Goal: Task Accomplishment & Management: Manage account settings

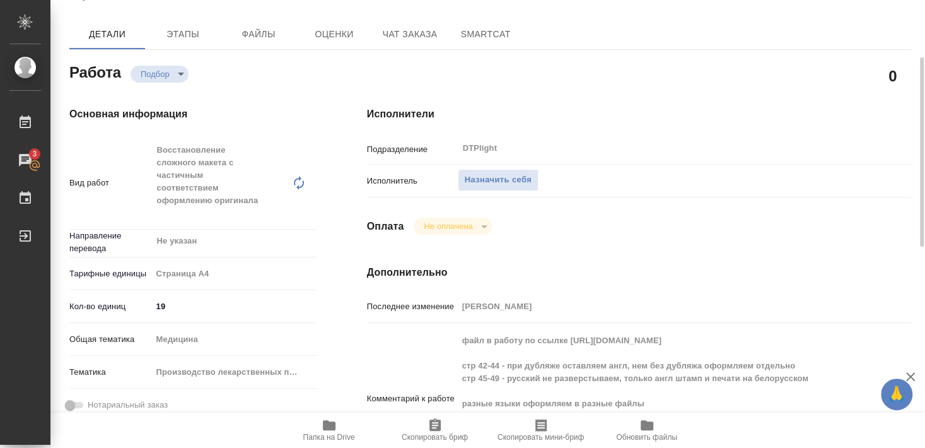
scroll to position [68, 0]
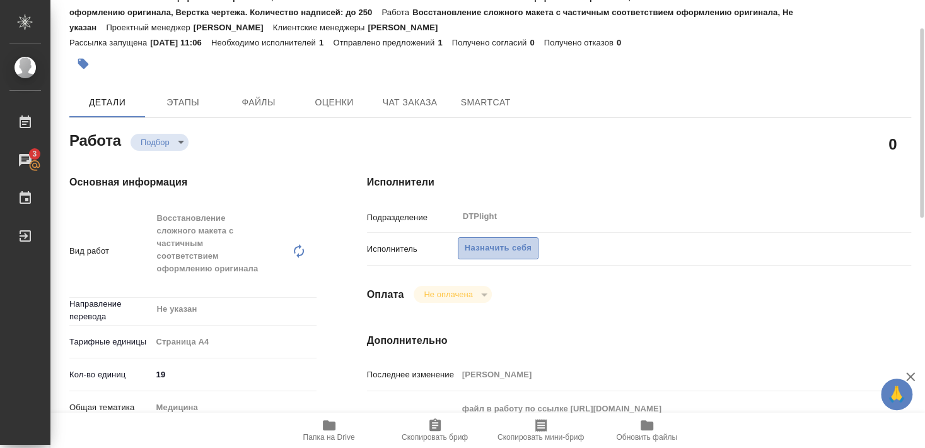
click at [503, 241] on span "Назначить себя" at bounding box center [498, 248] width 67 height 15
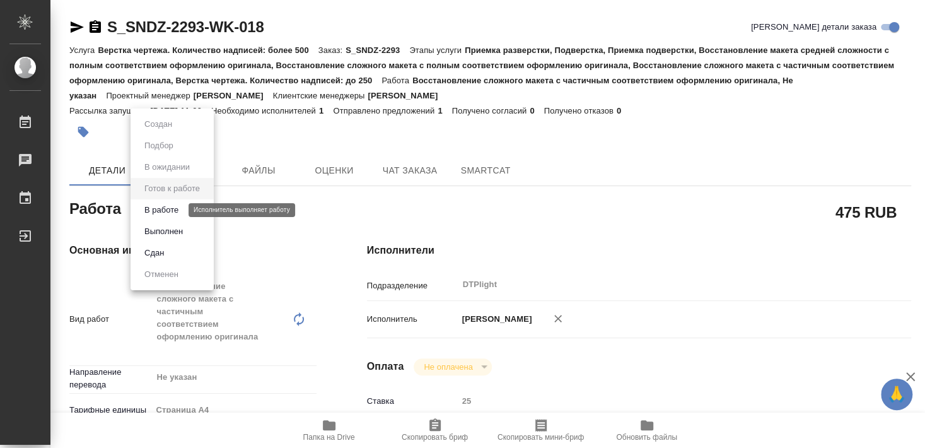
click at [170, 212] on button "В работе" at bounding box center [162, 210] width 42 height 14
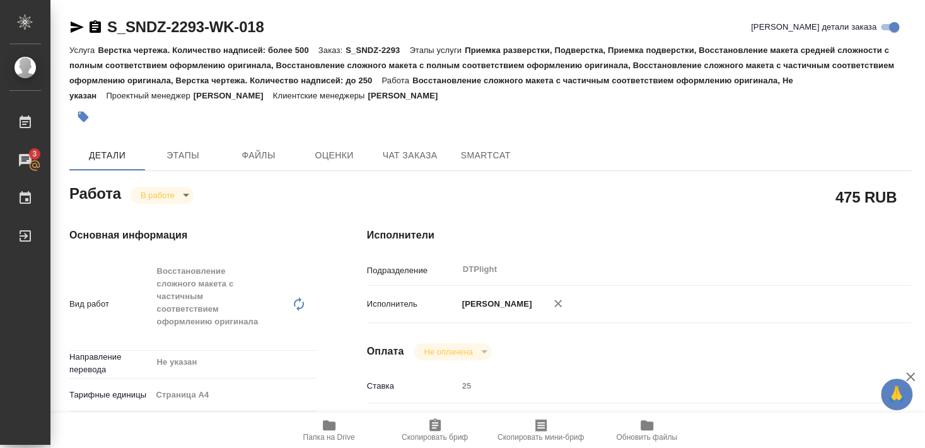
type textarea "x"
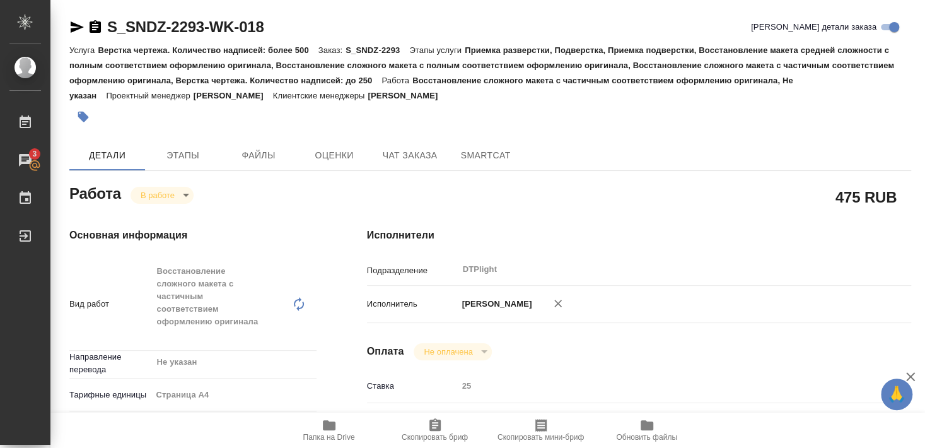
type textarea "x"
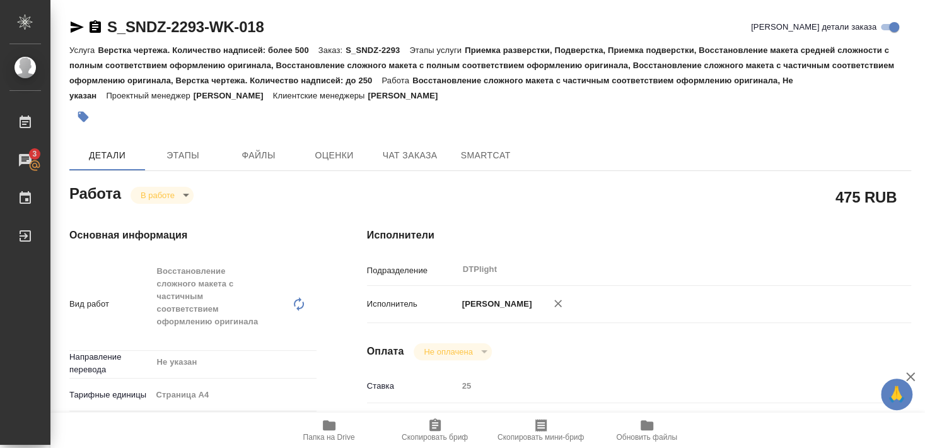
type textarea "x"
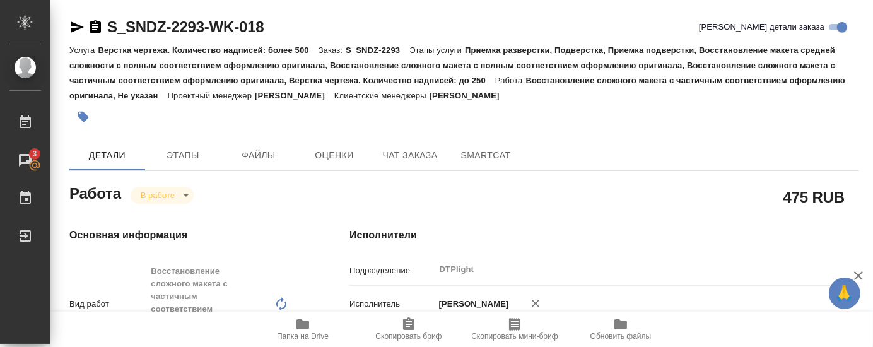
type textarea "x"
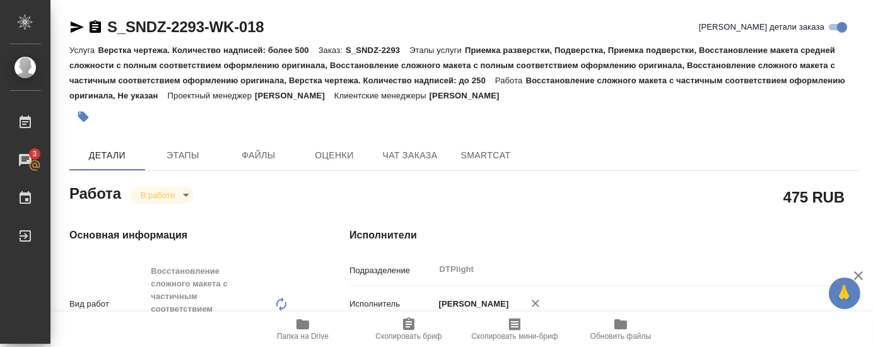
type textarea "x"
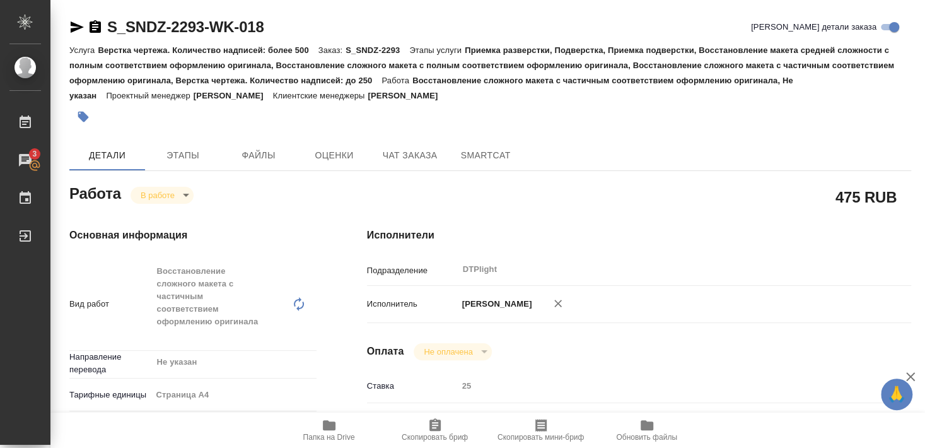
type textarea "x"
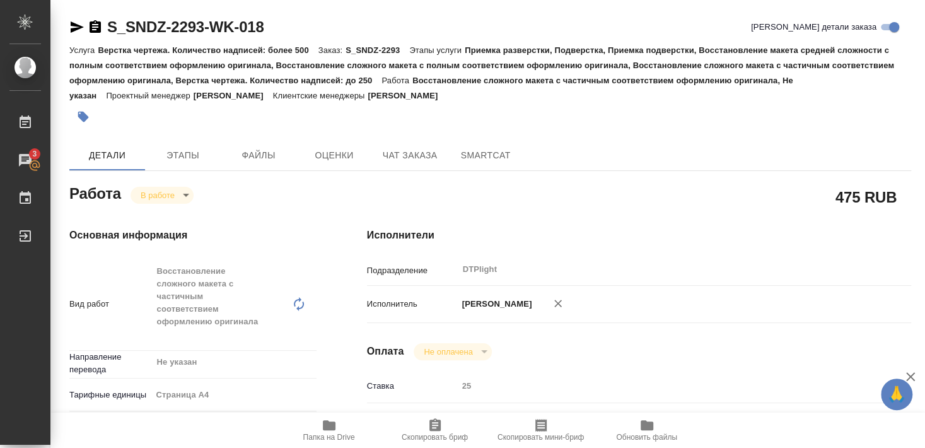
type textarea "x"
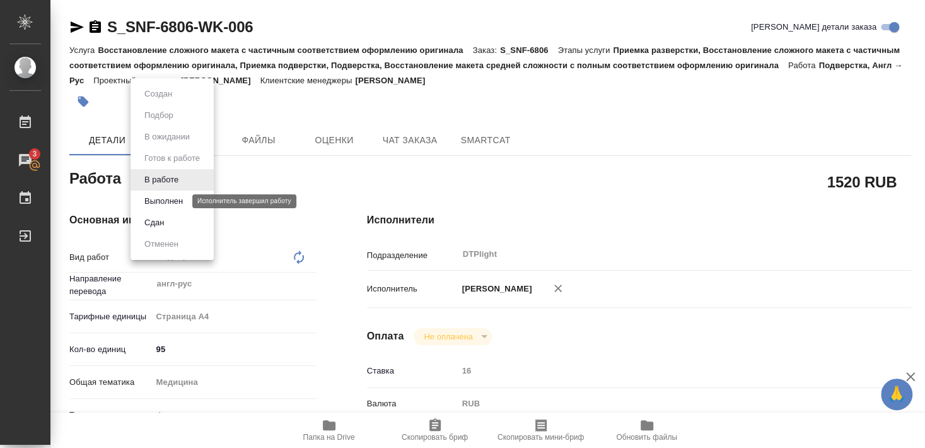
click at [158, 200] on button "Выполнен" at bounding box center [164, 201] width 46 height 14
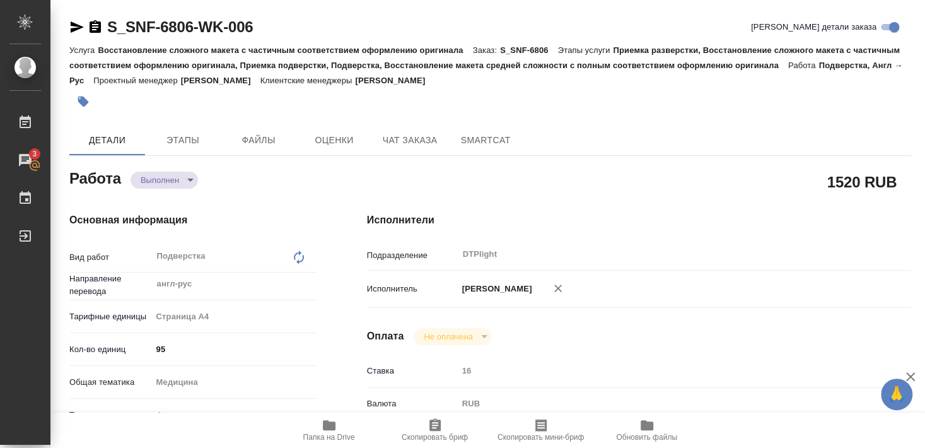
type textarea "x"
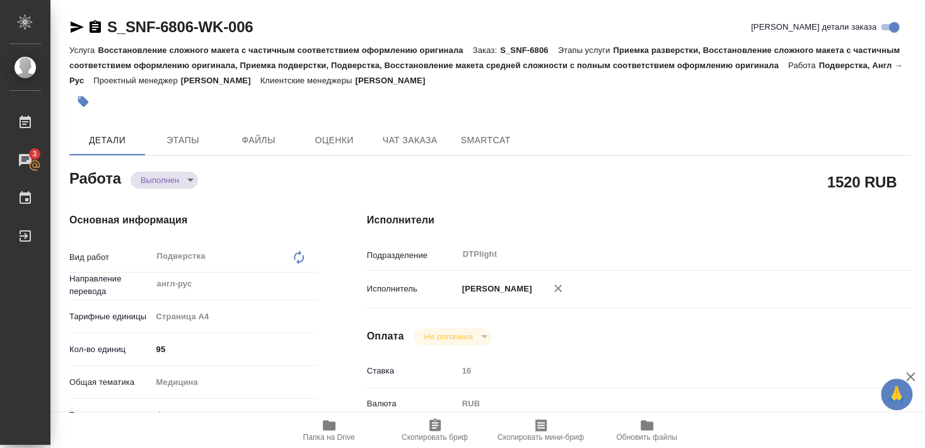
type textarea "x"
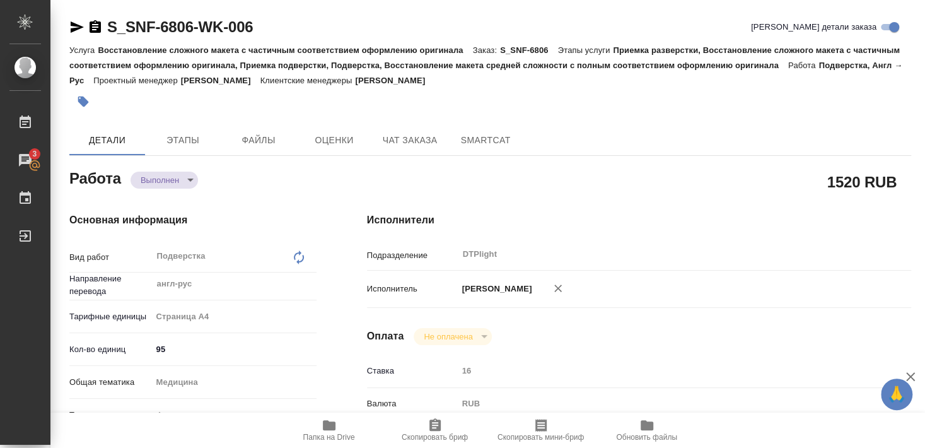
type textarea "x"
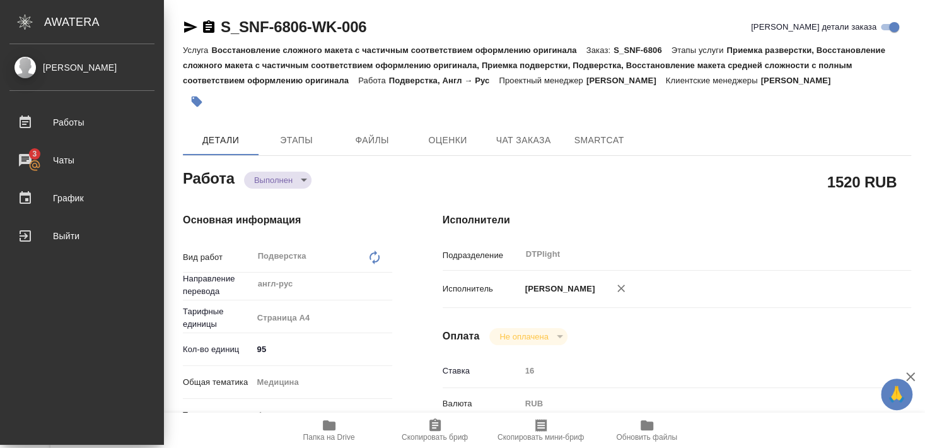
type textarea "x"
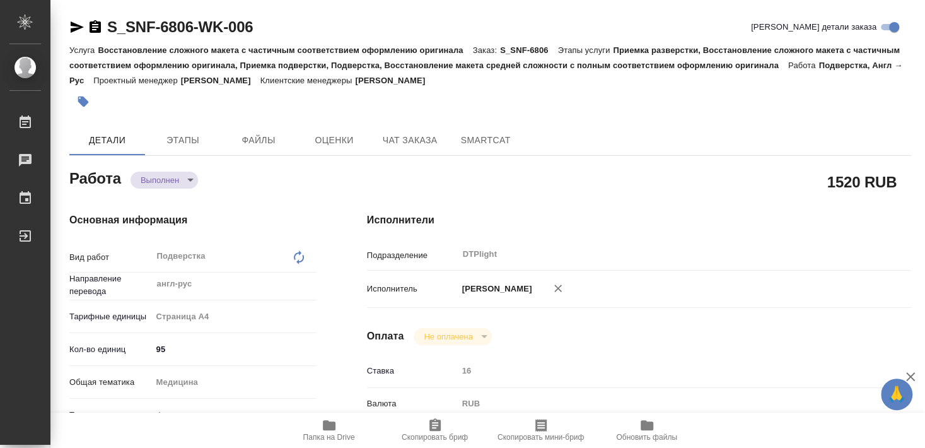
type textarea "x"
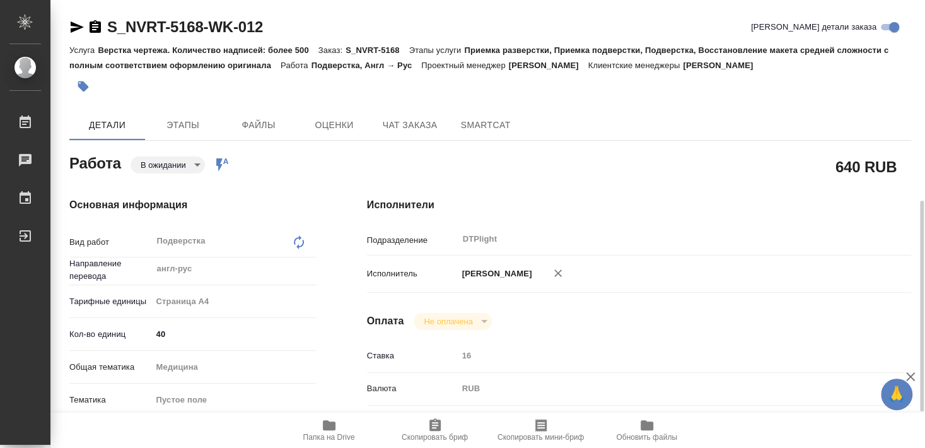
type textarea "x"
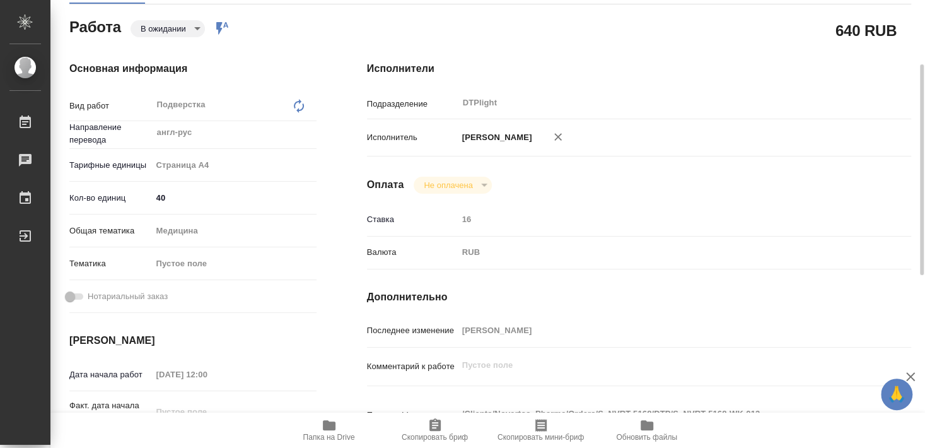
type textarea "x"
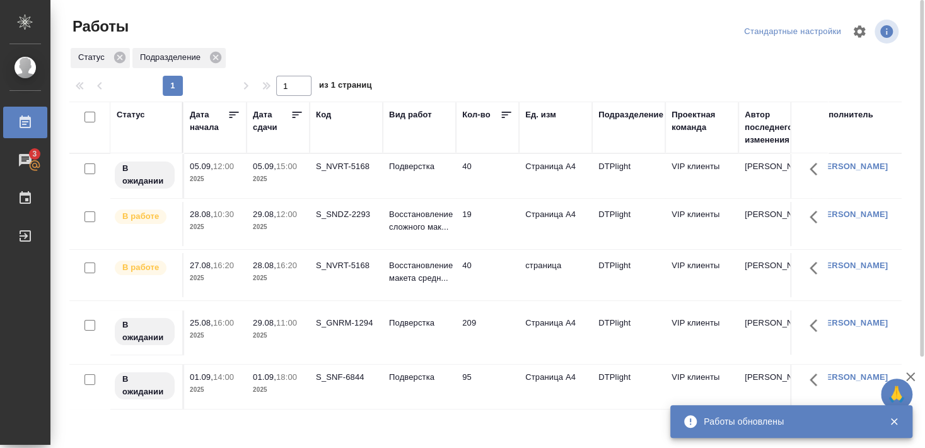
click at [347, 261] on div "S_NVRT-5168" at bounding box center [346, 265] width 61 height 13
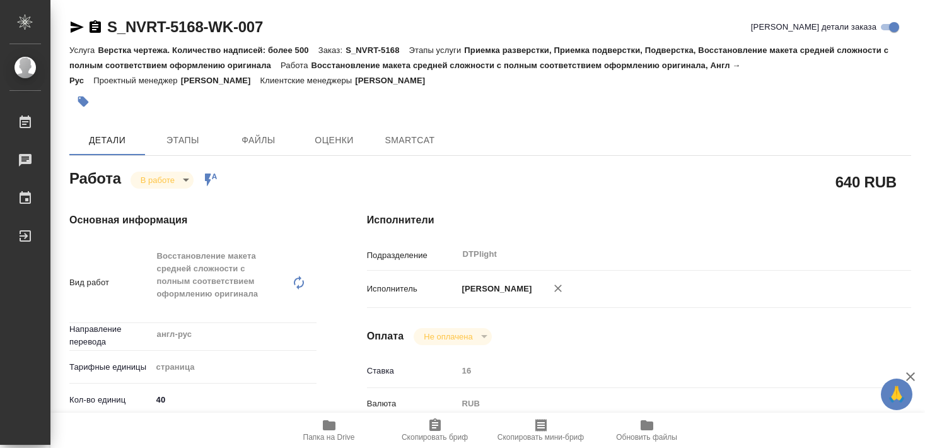
type textarea "x"
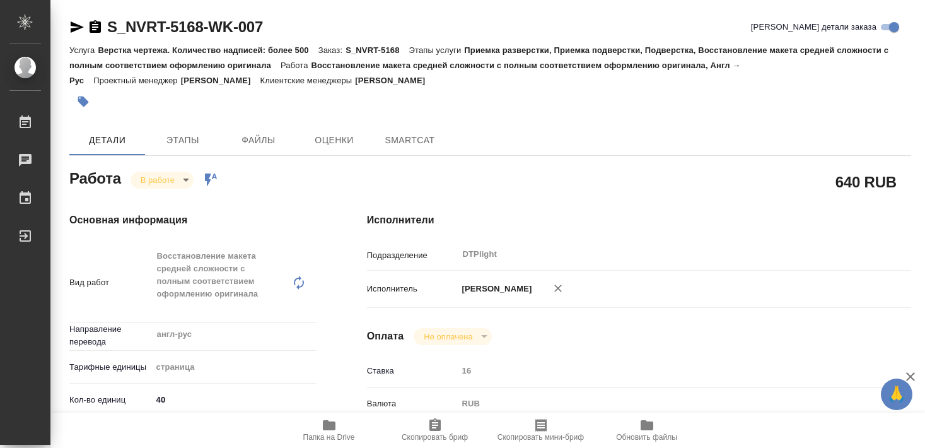
type textarea "x"
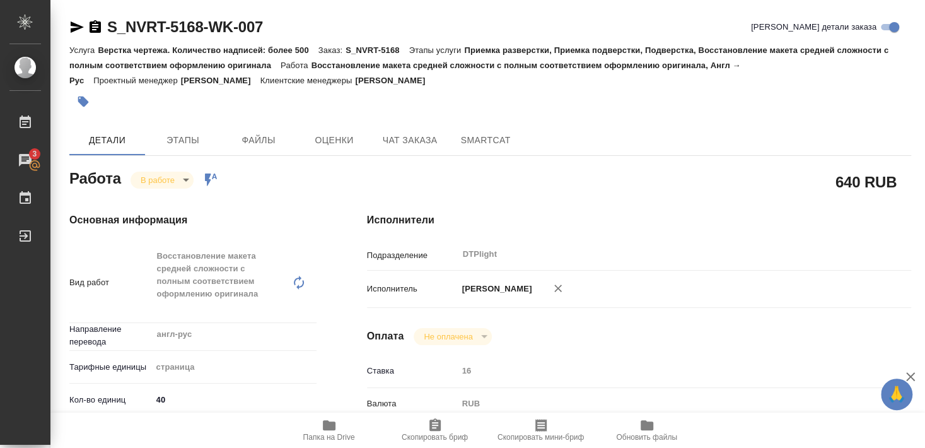
click at [332, 428] on icon "button" at bounding box center [329, 425] width 13 height 10
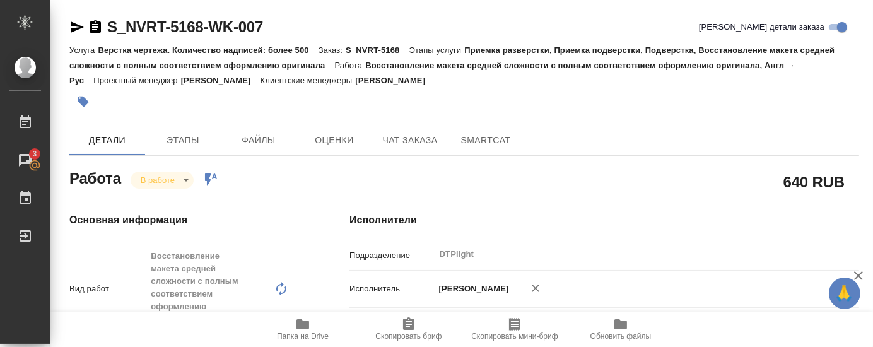
type textarea "x"
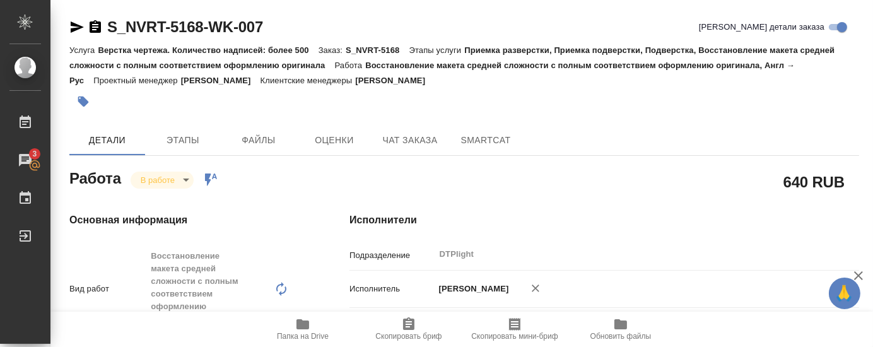
type textarea "x"
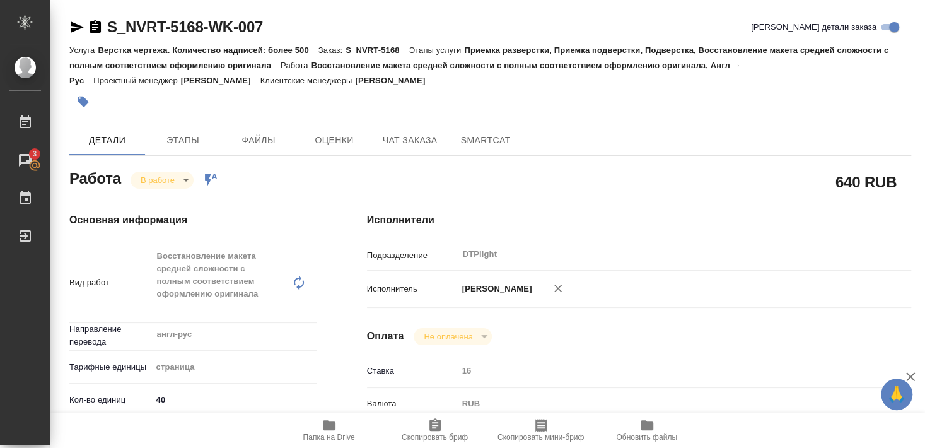
type textarea "x"
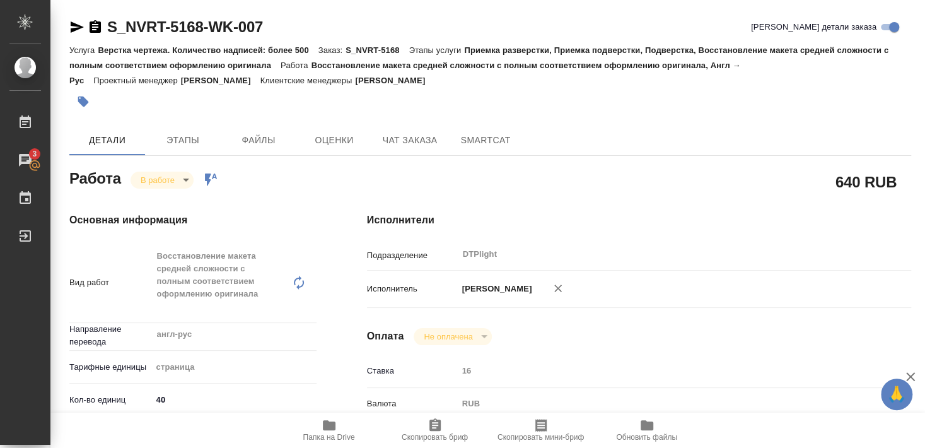
type textarea "x"
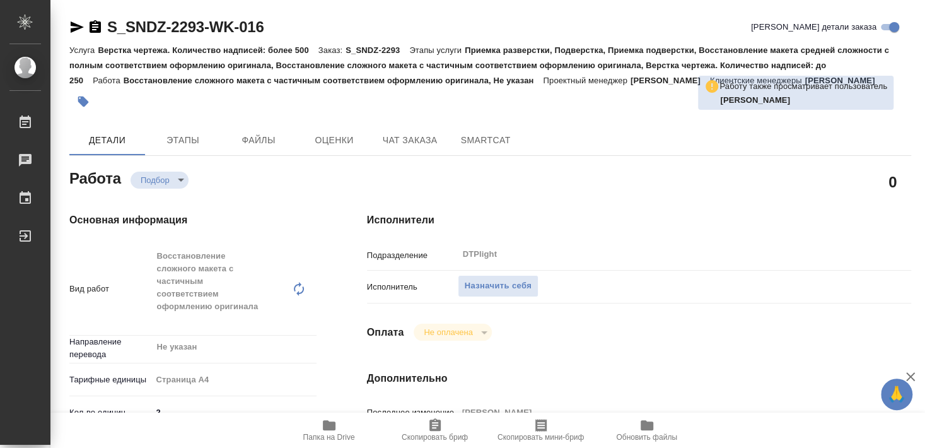
type textarea "x"
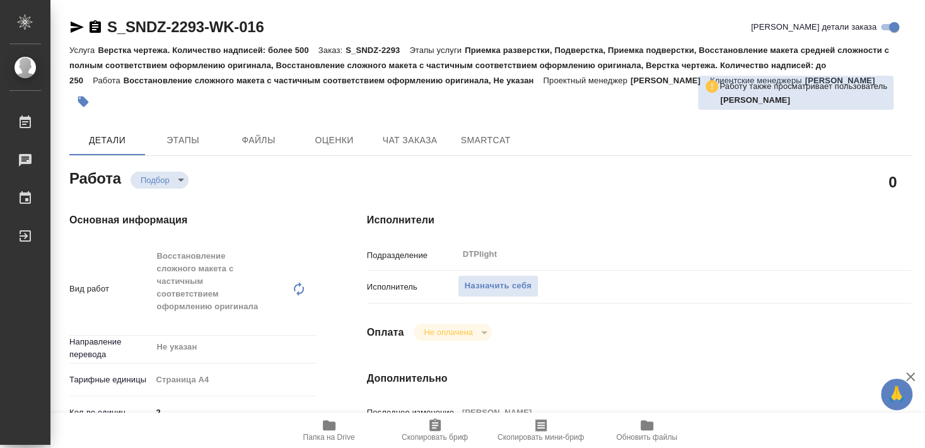
click at [328, 427] on icon "button" at bounding box center [329, 425] width 13 height 10
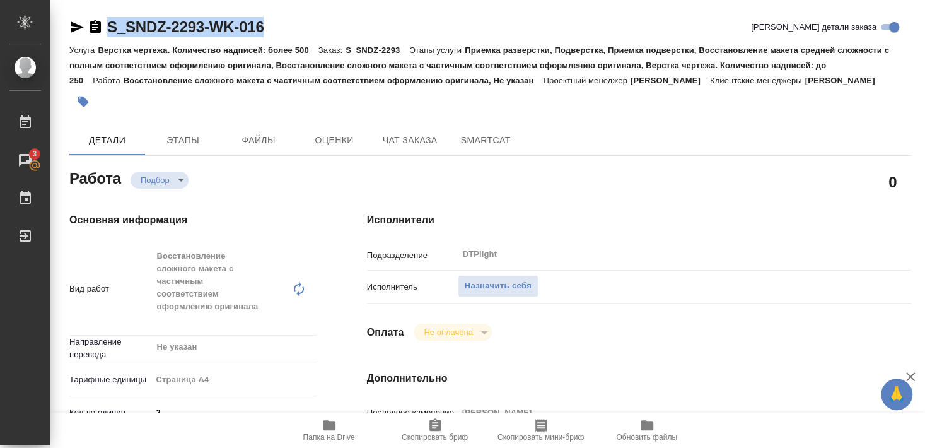
drag, startPoint x: 107, startPoint y: 40, endPoint x: 274, endPoint y: 33, distance: 167.9
click at [274, 33] on div "S_SNDZ-2293-WK-016 Кратко детали заказа" at bounding box center [490, 29] width 842 height 25
copy link "S_SNDZ-2293-WK-016"
click at [513, 287] on span "Назначить себя" at bounding box center [498, 286] width 67 height 15
type textarea "x"
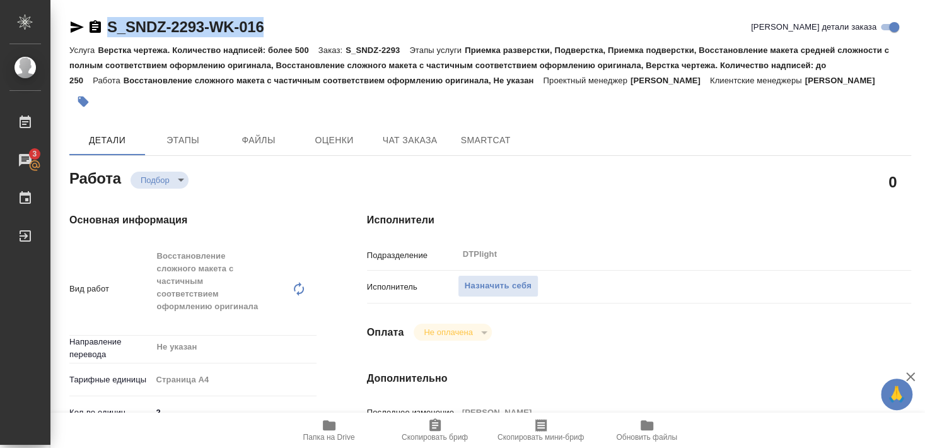
type textarea "x"
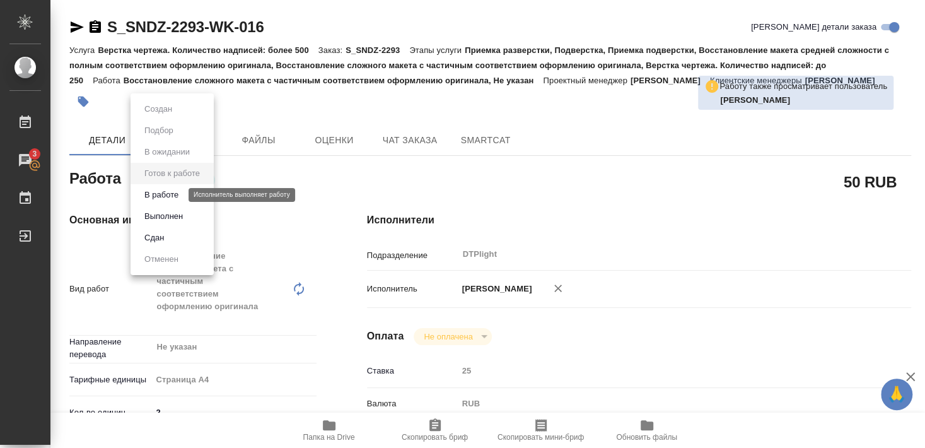
click at [171, 195] on button "В работе" at bounding box center [162, 195] width 42 height 14
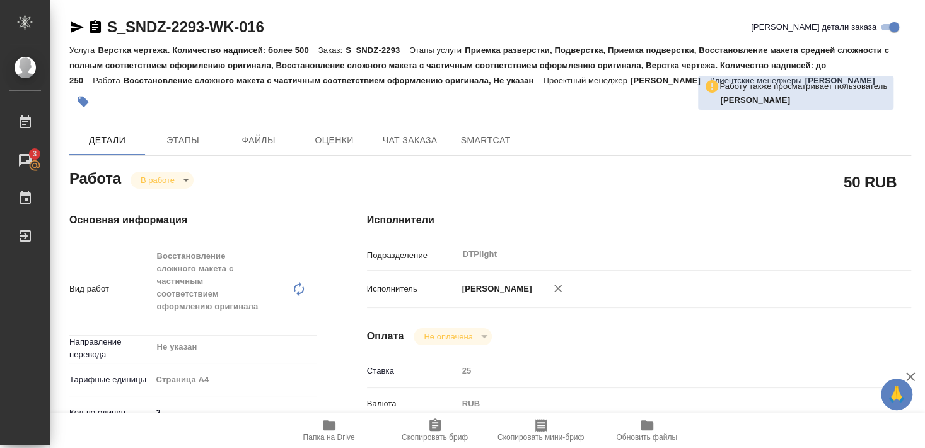
type textarea "x"
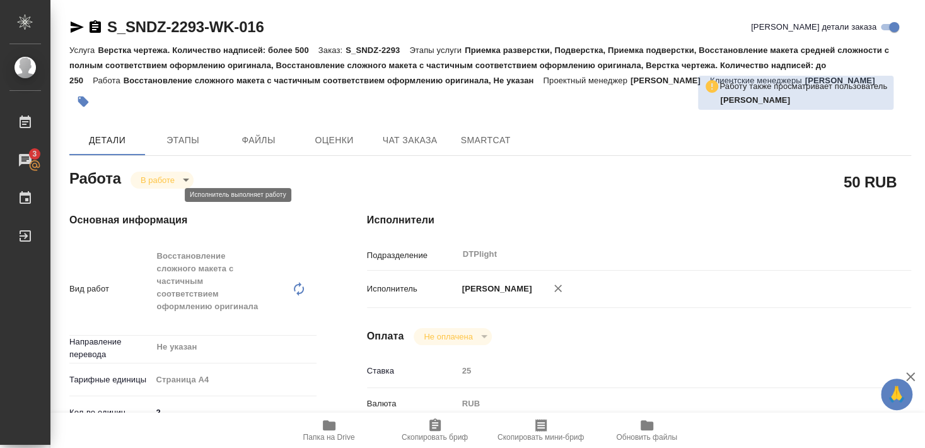
type textarea "x"
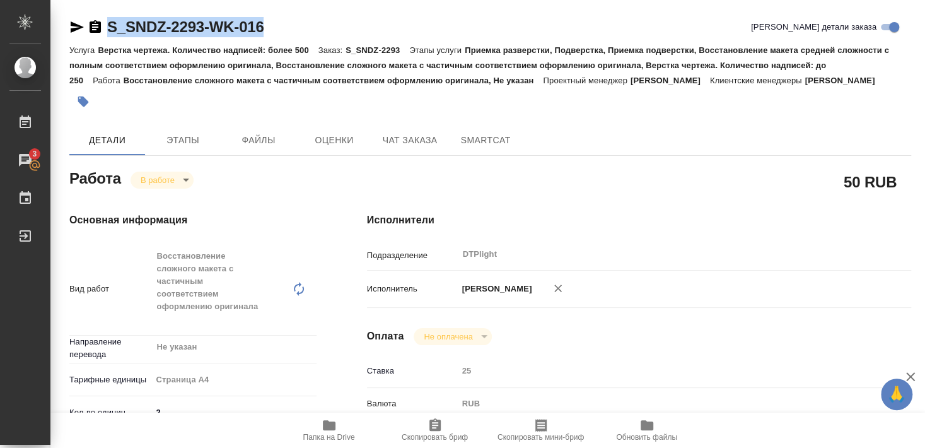
drag, startPoint x: 107, startPoint y: 40, endPoint x: 286, endPoint y: 31, distance: 179.3
click at [286, 31] on div "S_SNDZ-2293-WK-016 Кратко детали заказа" at bounding box center [490, 29] width 842 height 25
copy link "S_SNDZ-2293-WK-016"
type textarea "x"
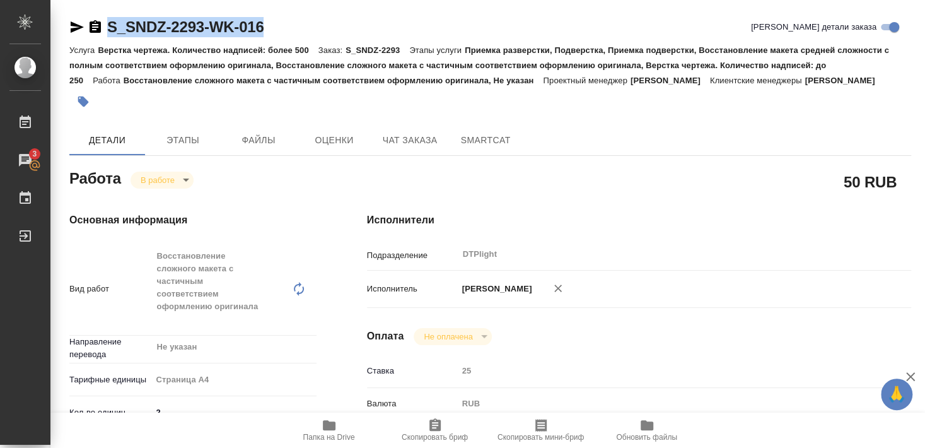
type textarea "x"
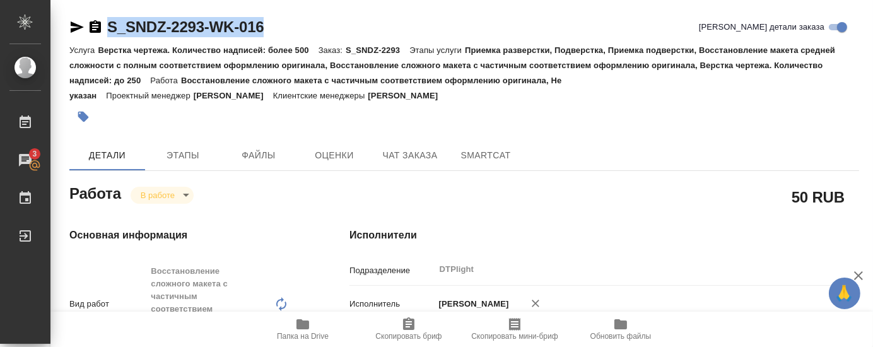
type textarea "x"
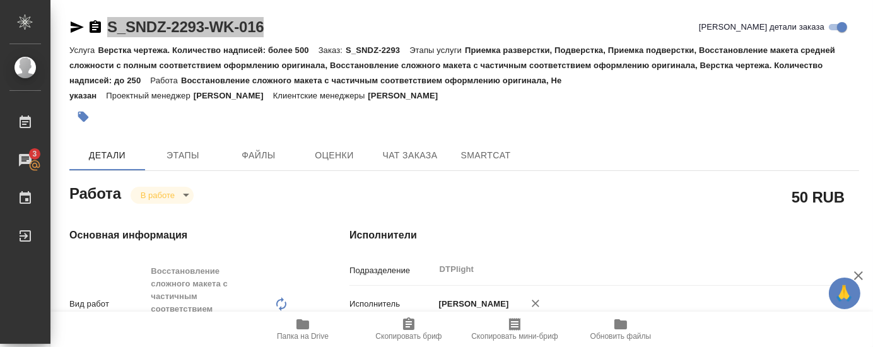
type textarea "x"
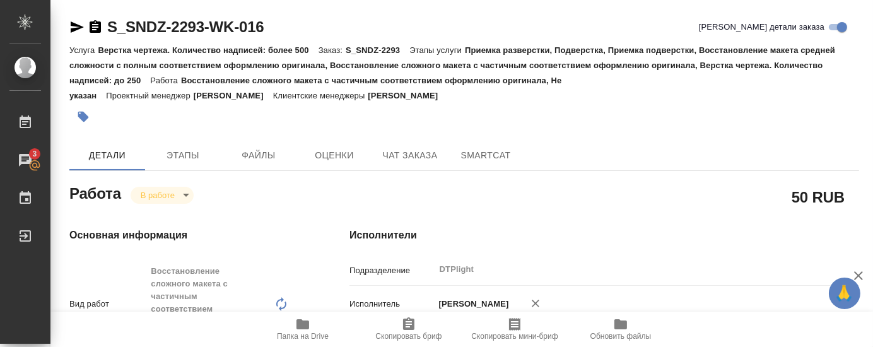
click at [228, 120] on div at bounding box center [332, 117] width 526 height 28
type textarea "x"
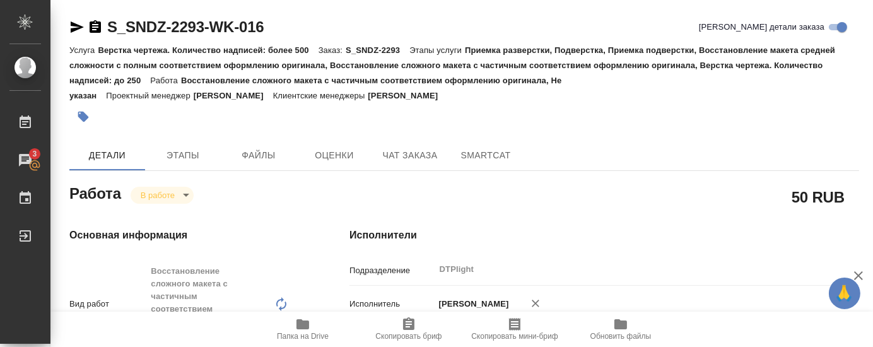
type textarea "x"
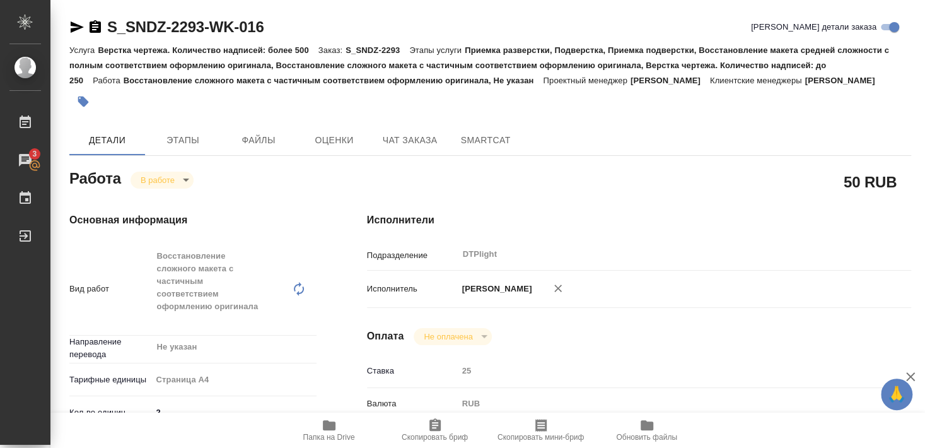
type textarea "x"
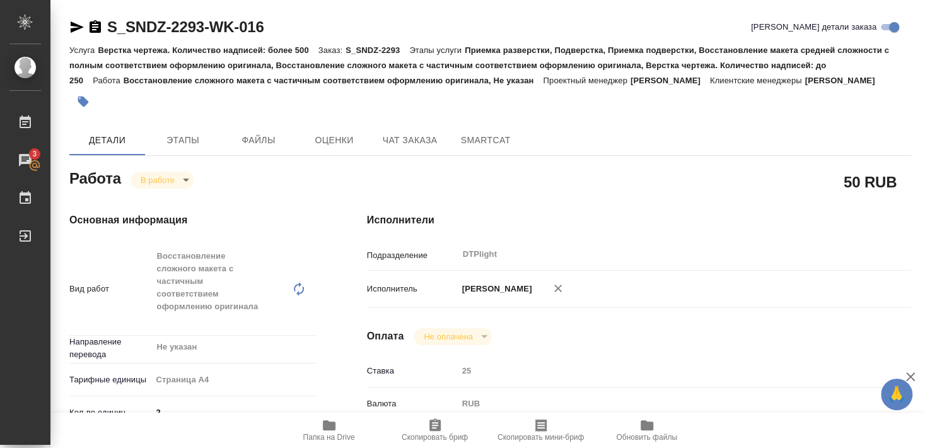
type textarea "x"
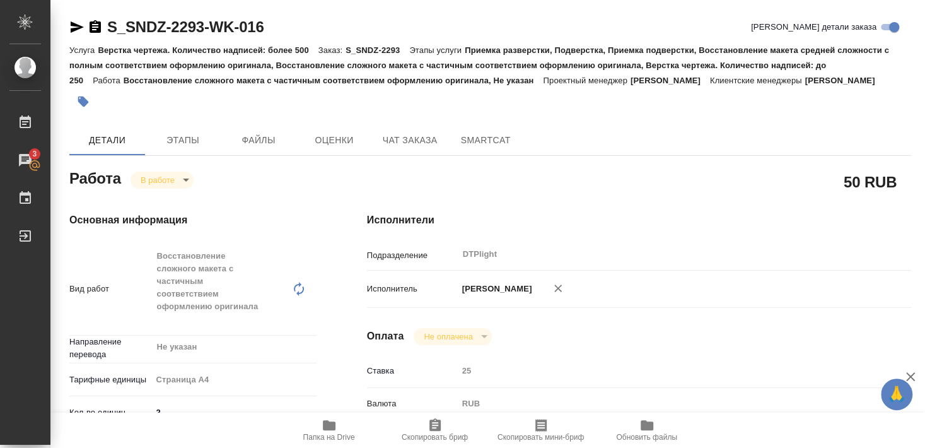
type textarea "x"
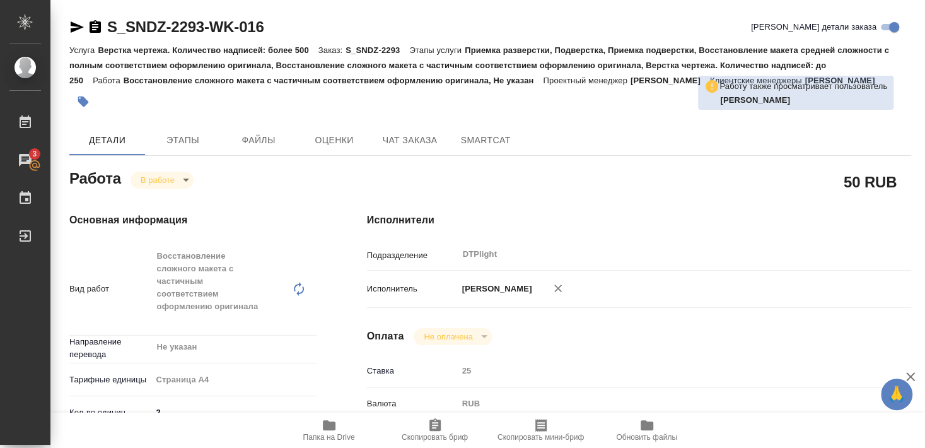
type textarea "x"
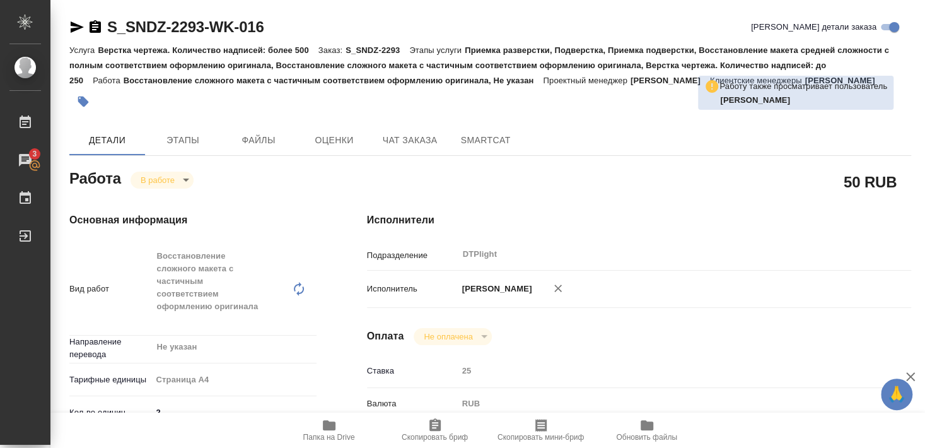
type textarea "x"
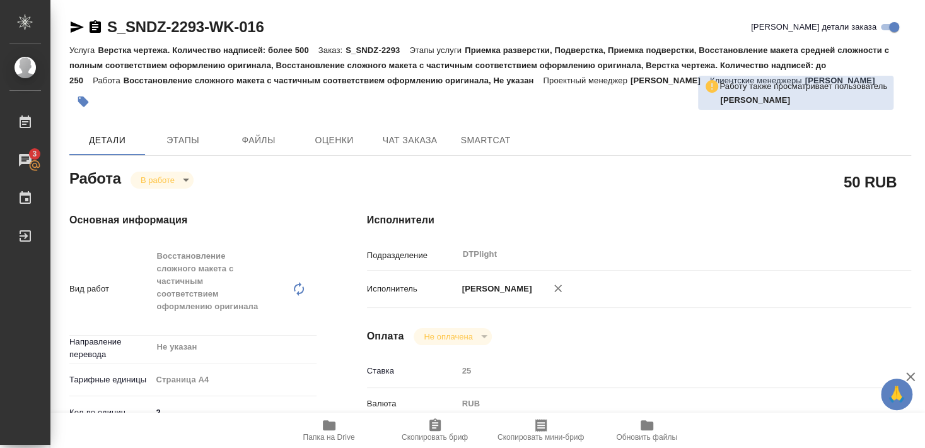
type textarea "x"
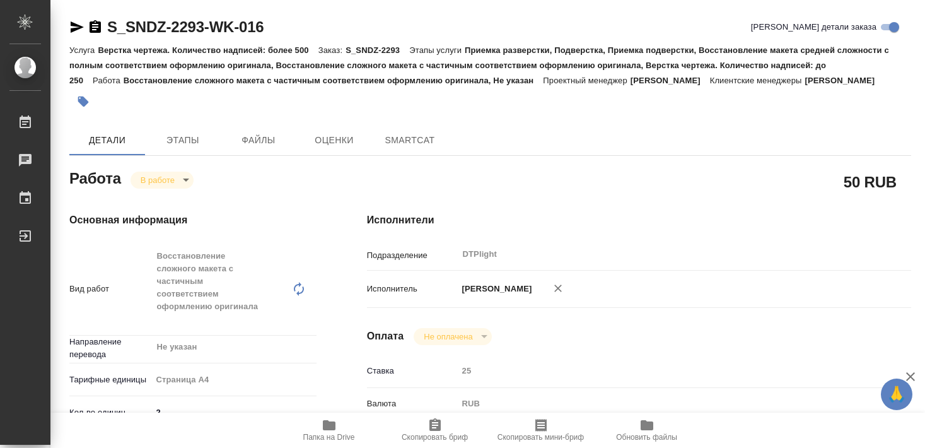
type textarea "x"
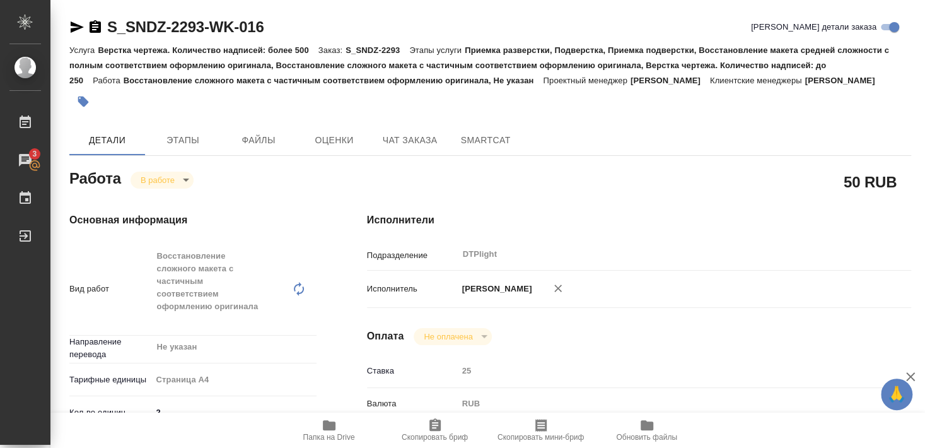
type textarea "x"
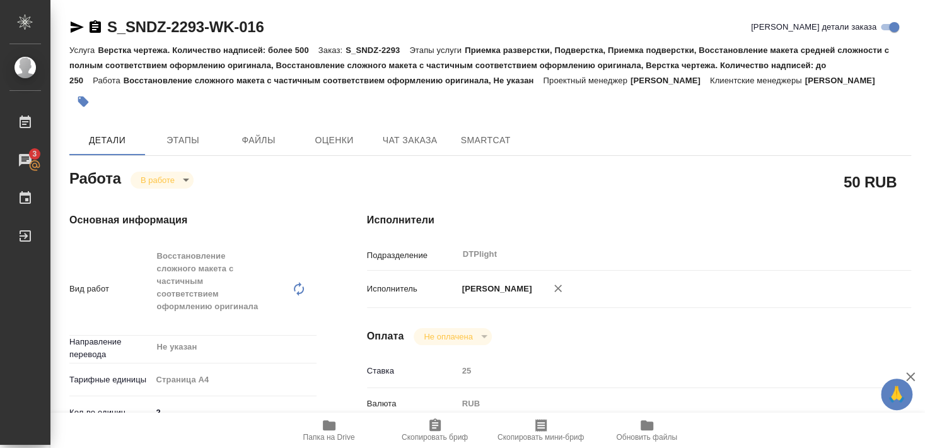
type textarea "x"
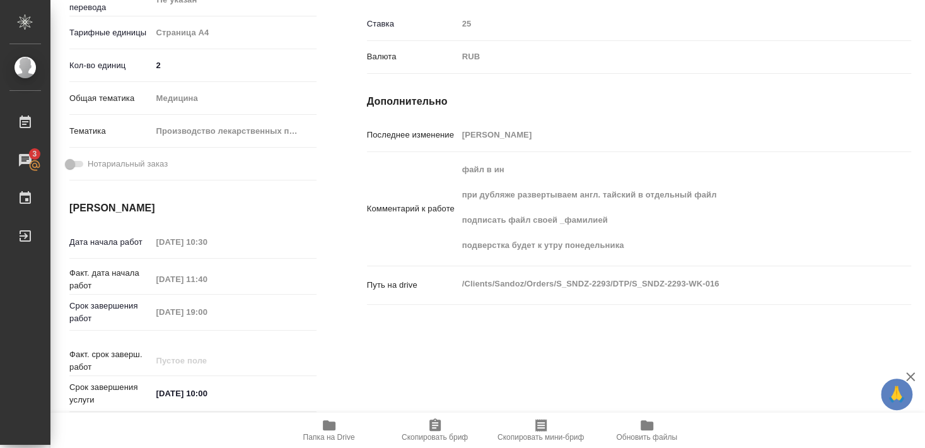
scroll to position [279, 0]
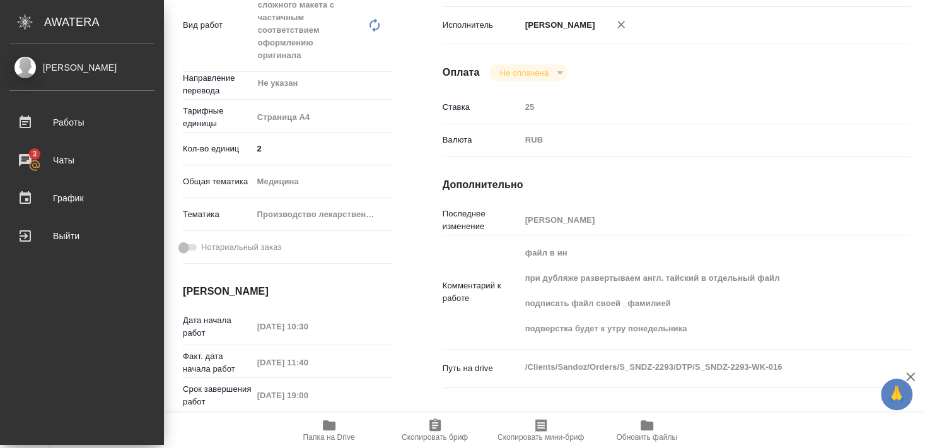
type textarea "x"
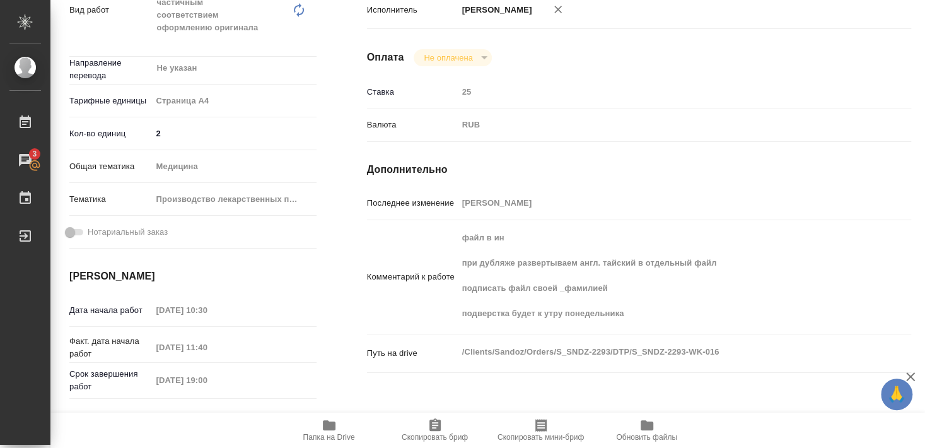
type textarea "x"
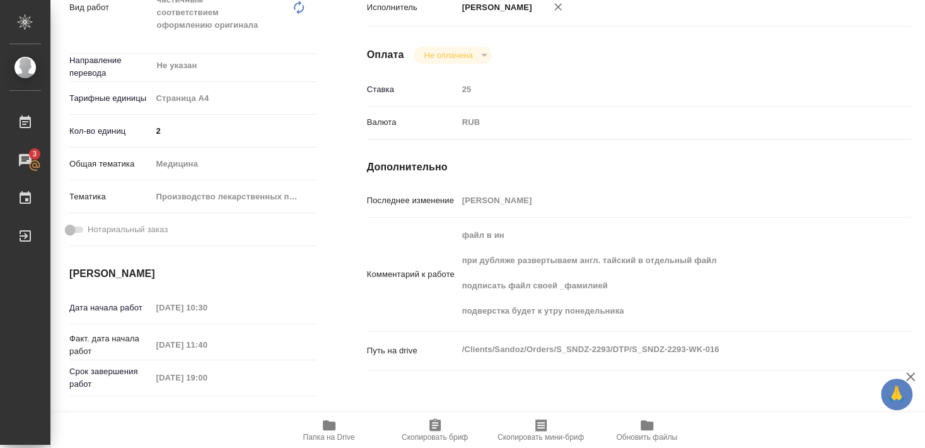
scroll to position [145, 0]
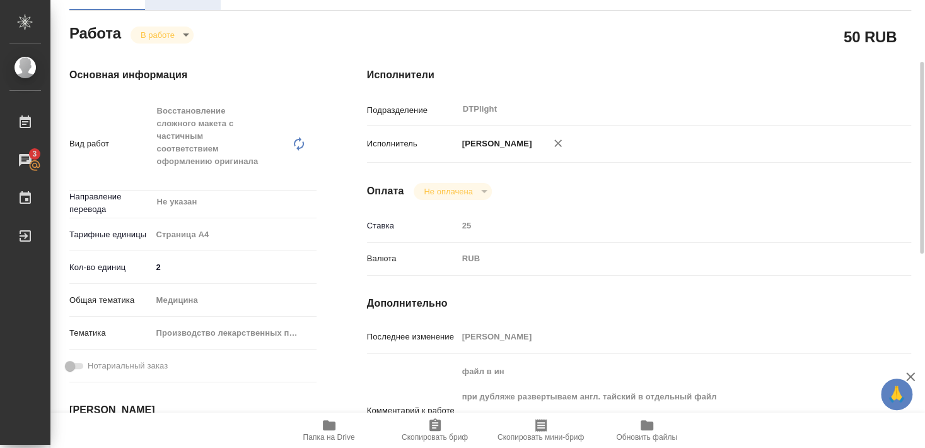
type textarea "x"
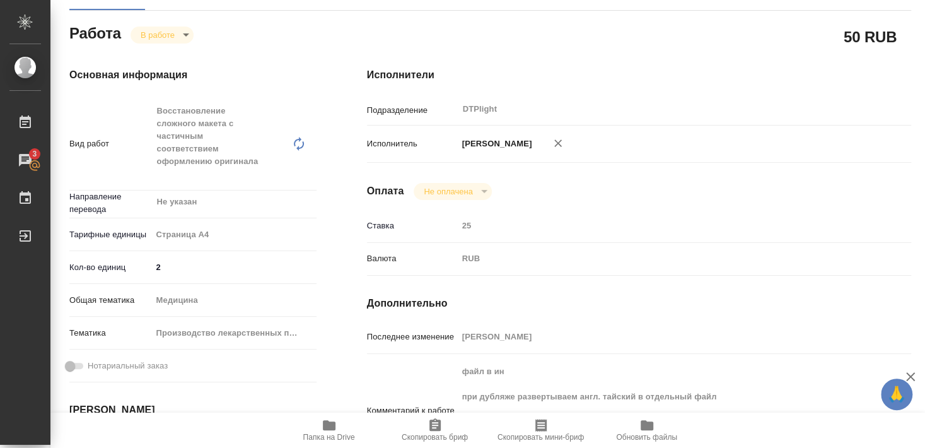
type textarea "x"
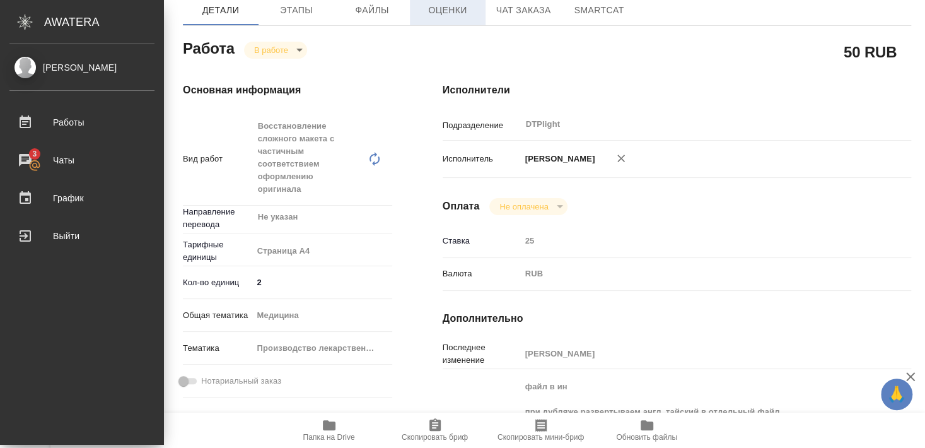
type textarea "x"
